Goal: Task Accomplishment & Management: Use online tool/utility

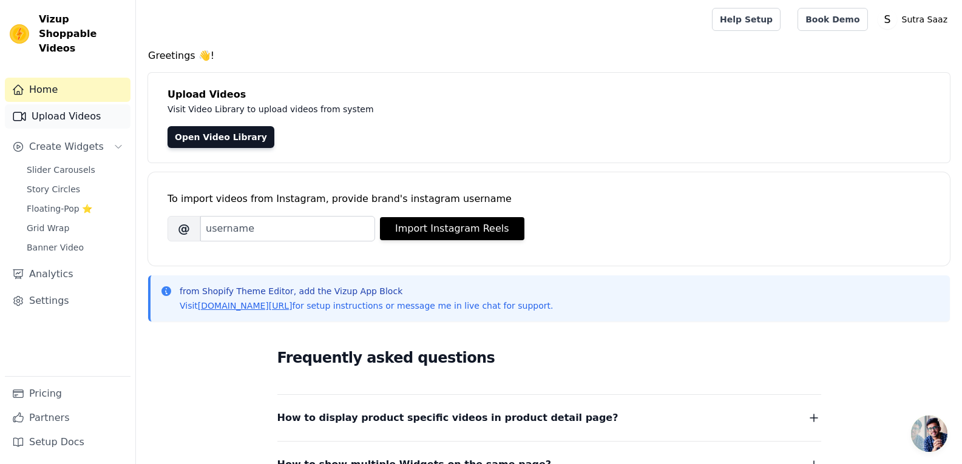
click at [87, 113] on link "Upload Videos" at bounding box center [68, 116] width 126 height 24
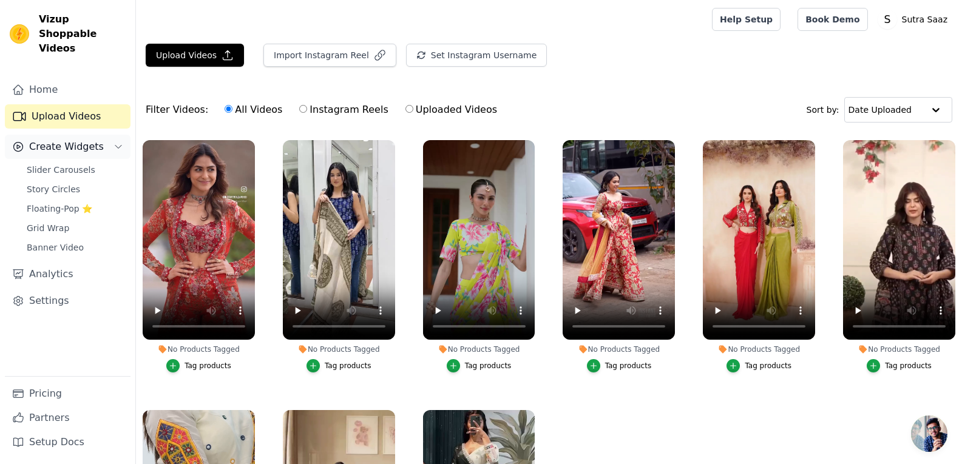
click at [69, 140] on span "Create Widgets" at bounding box center [66, 147] width 75 height 15
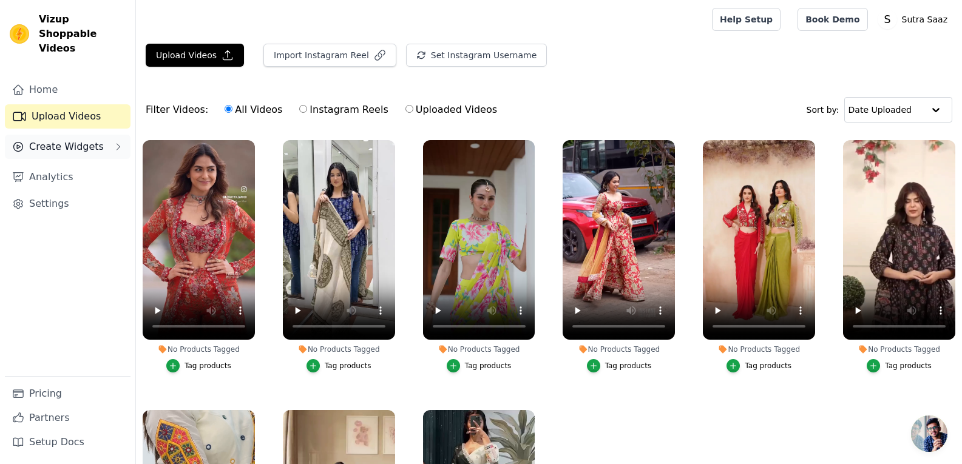
click at [69, 142] on button "Create Widgets" at bounding box center [68, 147] width 126 height 24
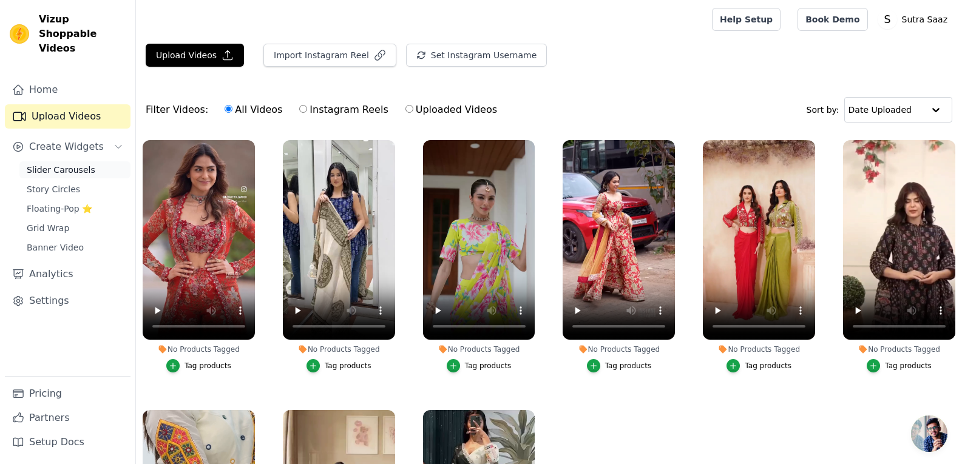
click at [66, 164] on span "Slider Carousels" at bounding box center [61, 170] width 69 height 12
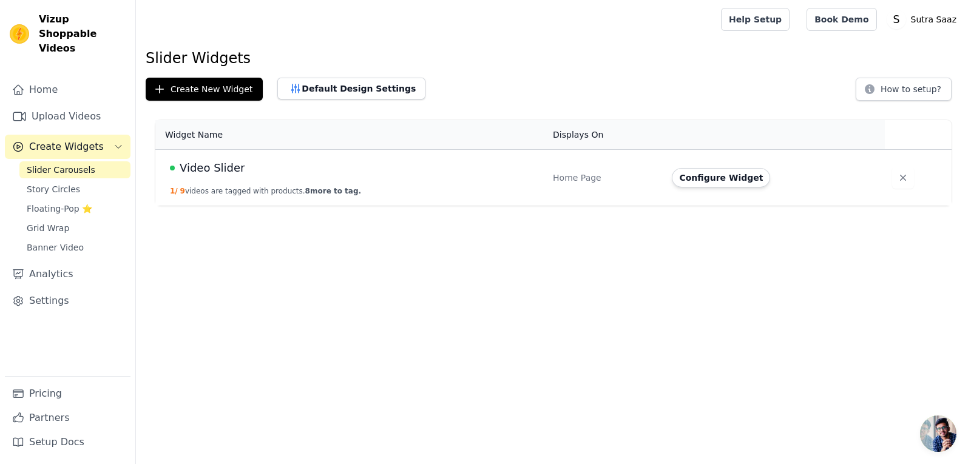
click at [180, 165] on span "Video Slider" at bounding box center [212, 168] width 65 height 17
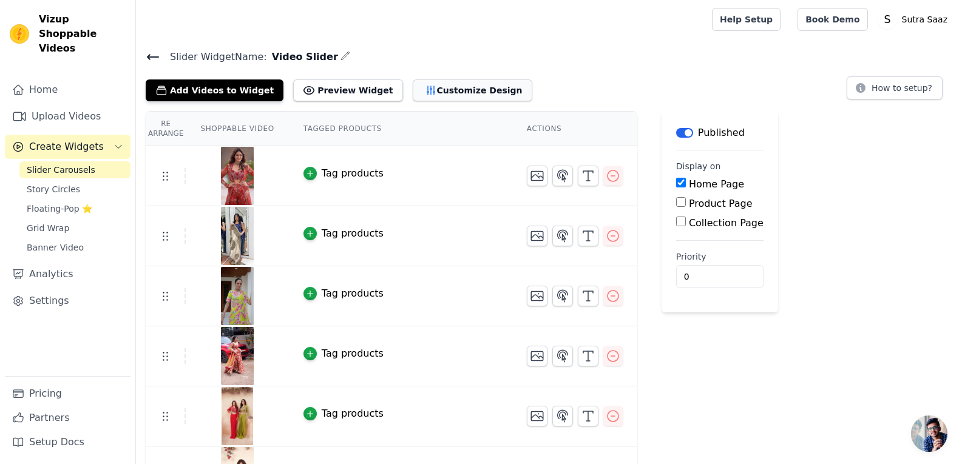
click at [438, 90] on button "Customize Design" at bounding box center [473, 90] width 120 height 22
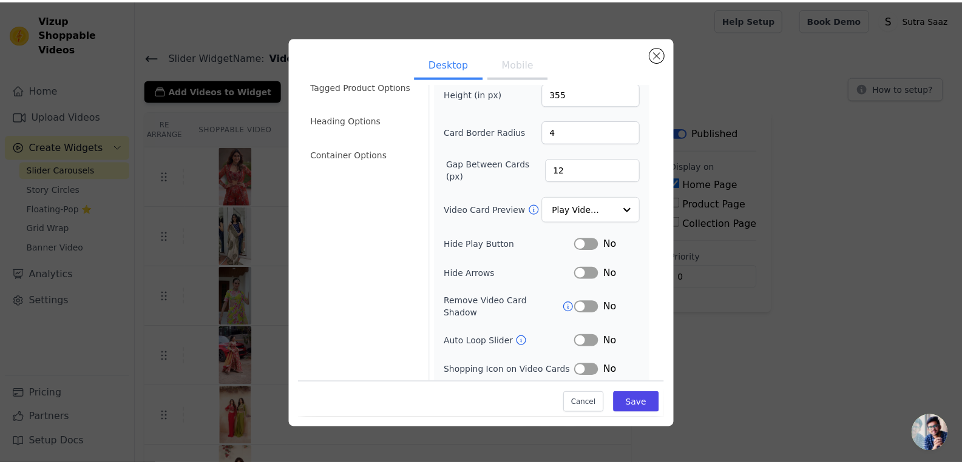
scroll to position [79, 0]
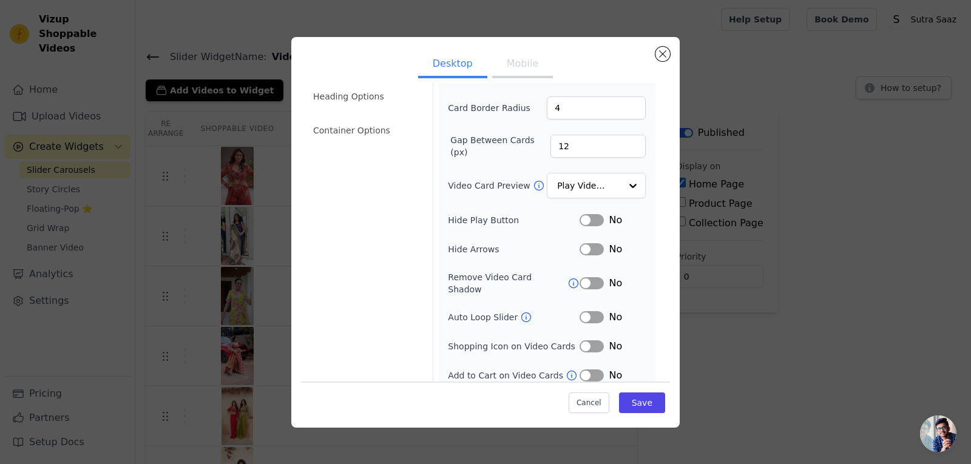
click at [579, 311] on button "Label" at bounding box center [591, 317] width 24 height 12
click at [581, 340] on button "Label" at bounding box center [591, 346] width 24 height 12
click at [581, 369] on button "Label" at bounding box center [591, 375] width 24 height 12
click at [649, 394] on button "Save" at bounding box center [642, 403] width 46 height 21
